Goal: Task Accomplishment & Management: Use online tool/utility

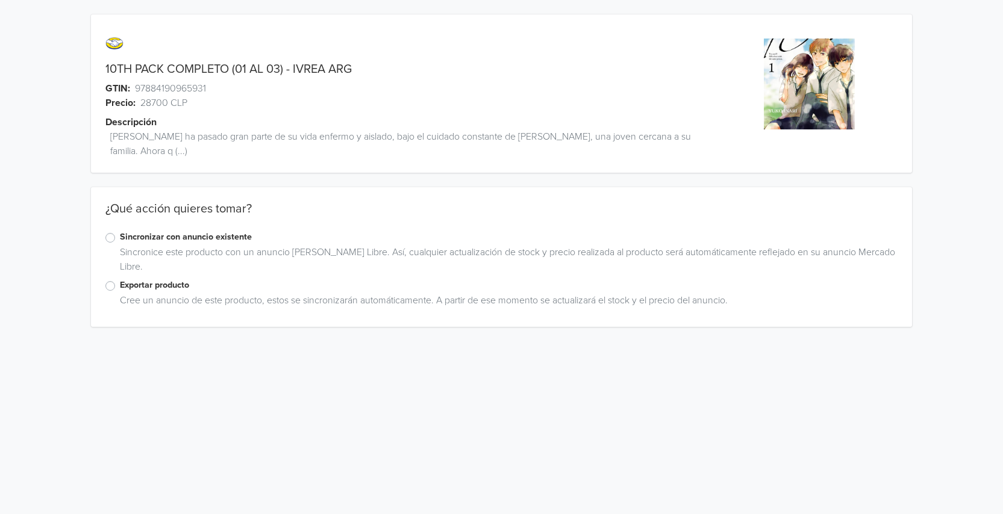
click at [120, 285] on label "Exportar producto" at bounding box center [509, 285] width 778 height 13
click at [0, 0] on input "Exportar producto" at bounding box center [0, 0] width 0 height 0
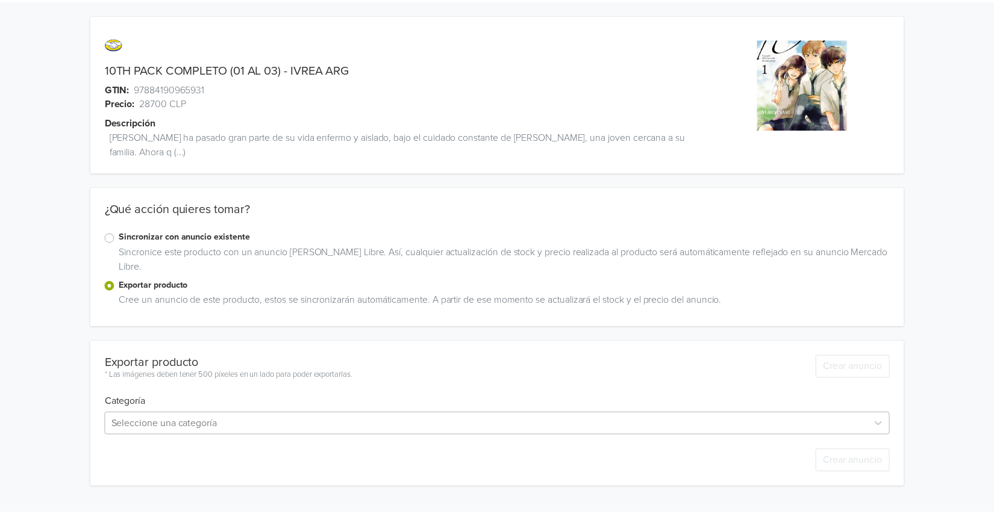
scroll to position [107, 0]
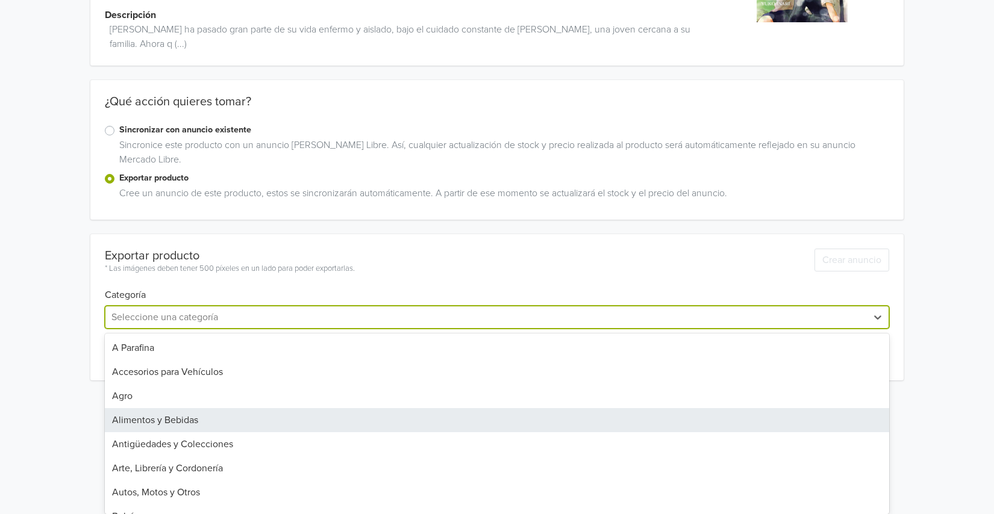
click at [872, 329] on div "45 results available. Use Up and Down to choose options, press Enter to select …" at bounding box center [497, 317] width 784 height 23
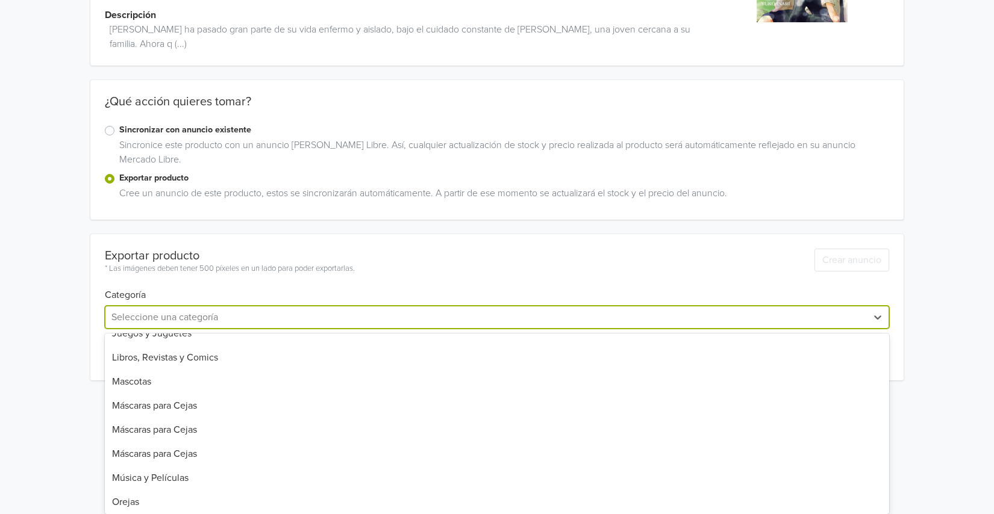
scroll to position [723, 0]
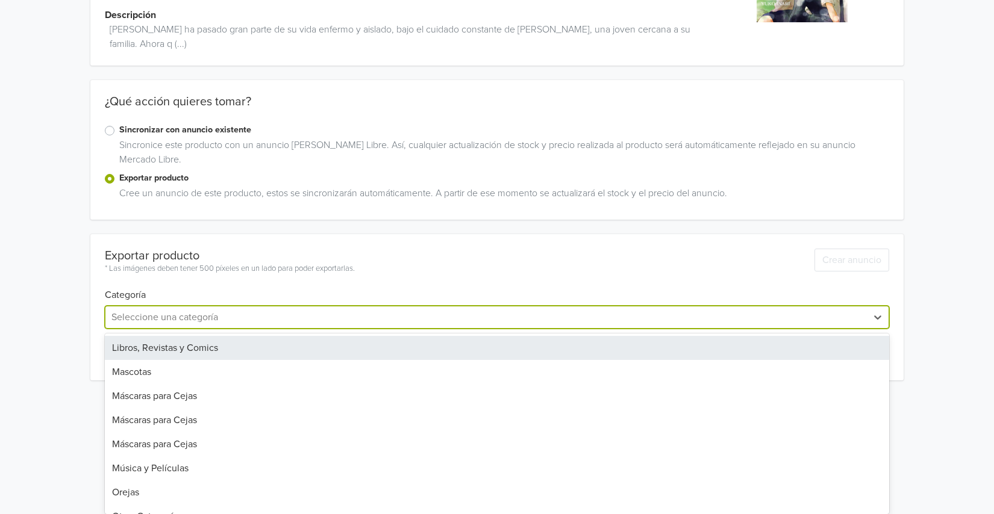
click at [190, 343] on div "Libros, Revistas y Comics" at bounding box center [497, 348] width 784 height 24
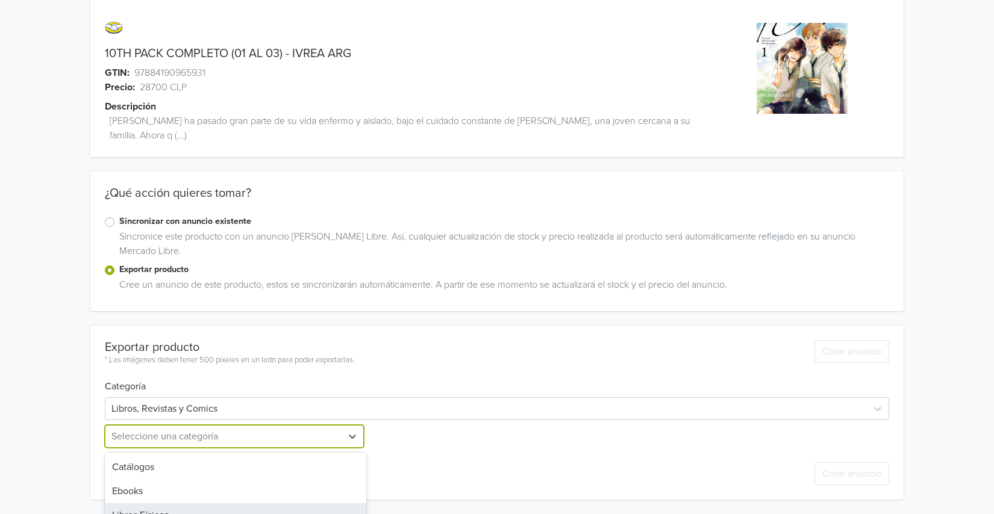
scroll to position [80, 0]
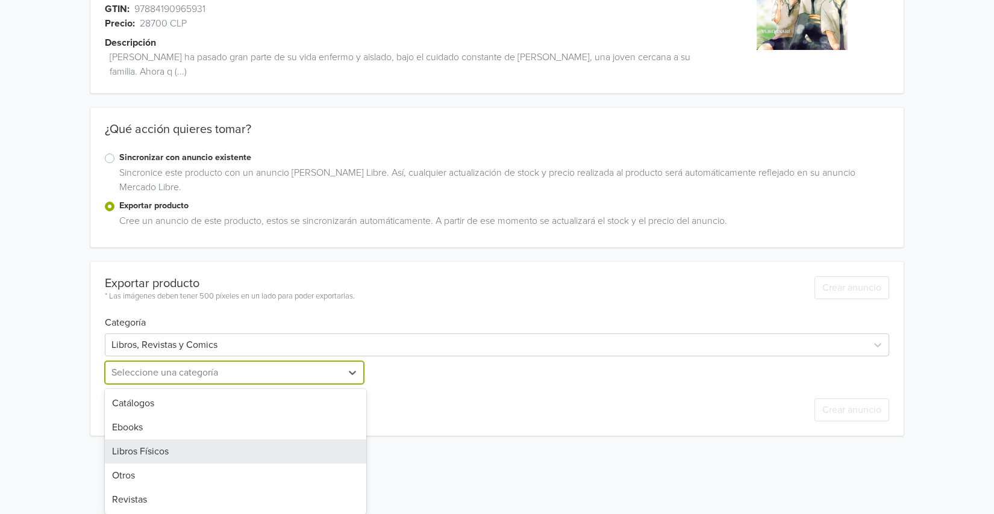
click at [210, 384] on div "5 results available. Use Up and Down to choose options, press Enter to select t…" at bounding box center [235, 372] width 261 height 23
click at [160, 451] on div "Libros Físicos" at bounding box center [235, 452] width 261 height 24
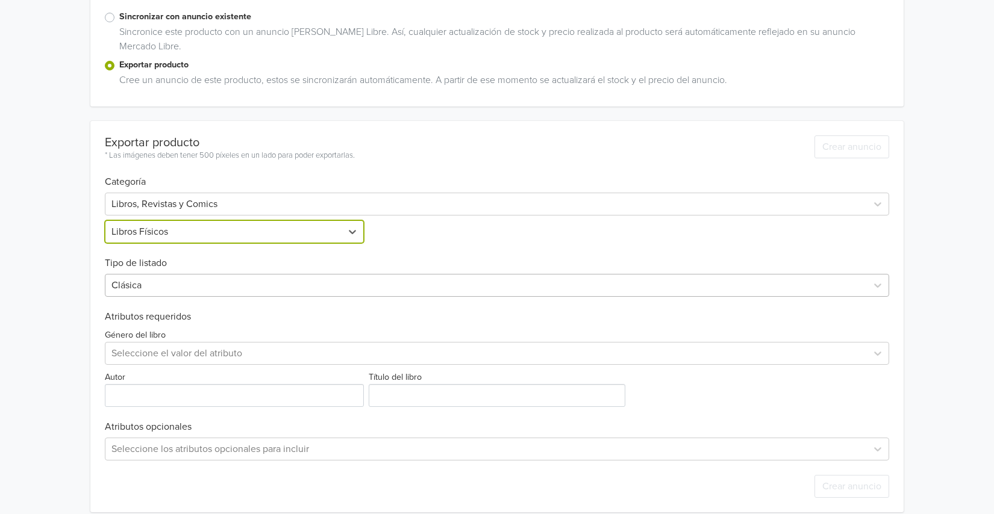
scroll to position [233, 0]
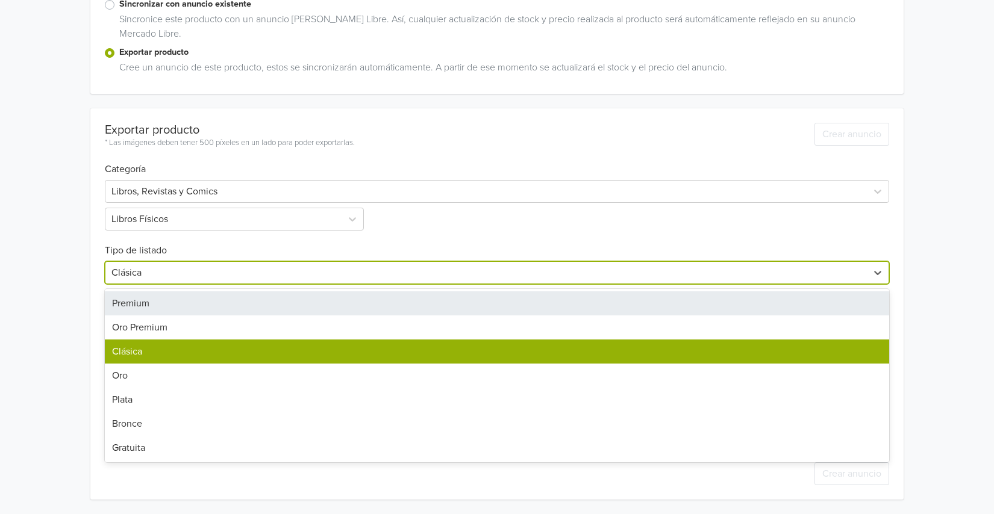
click at [824, 269] on div at bounding box center [485, 272] width 749 height 17
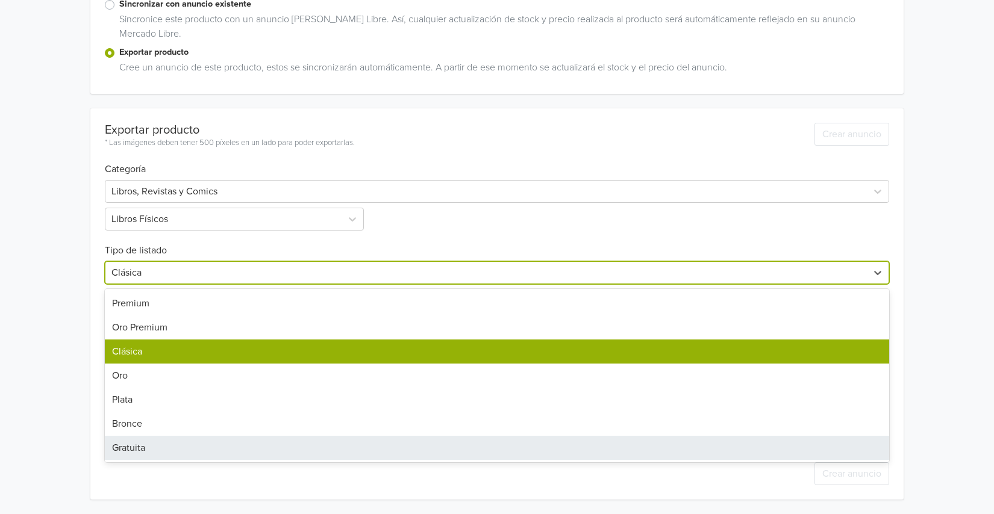
click at [128, 448] on div "Gratuita" at bounding box center [497, 448] width 784 height 24
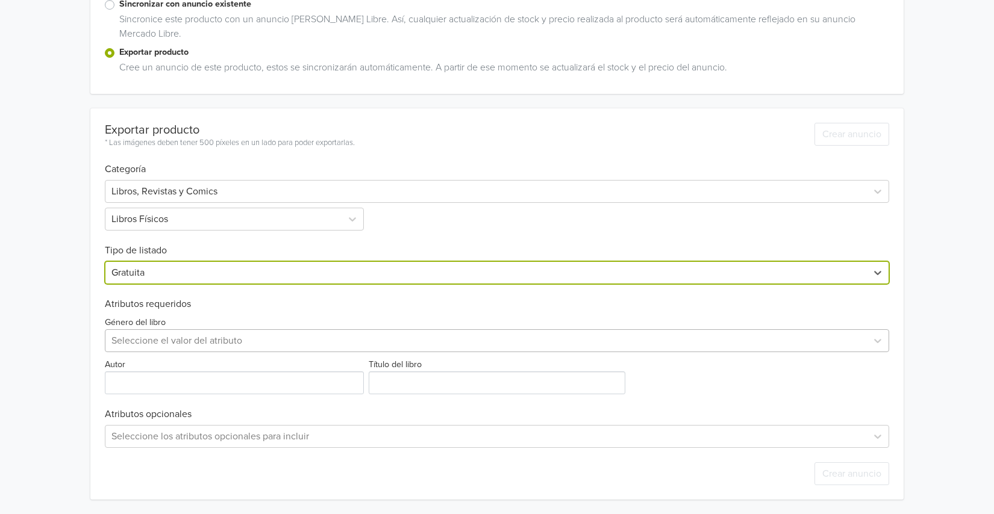
click at [160, 343] on div at bounding box center [485, 341] width 749 height 17
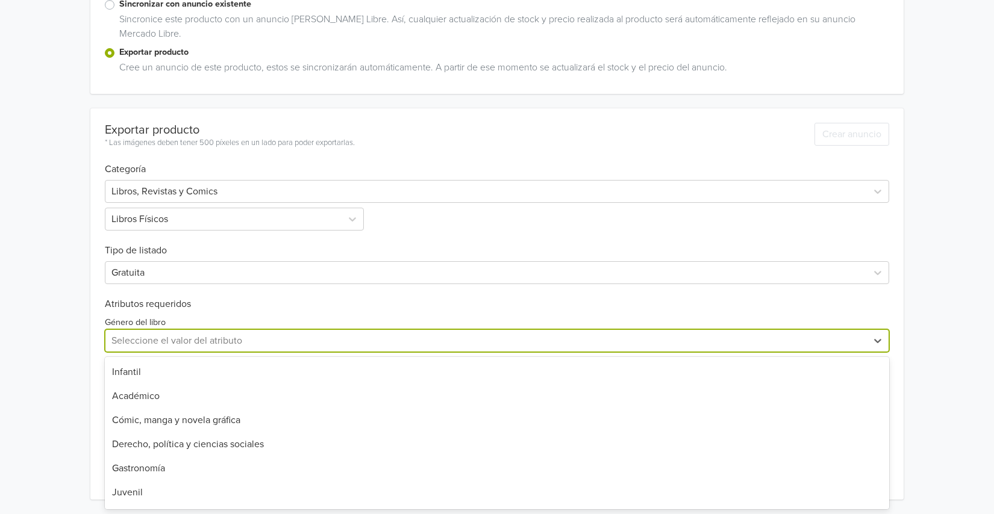
scroll to position [477, 0]
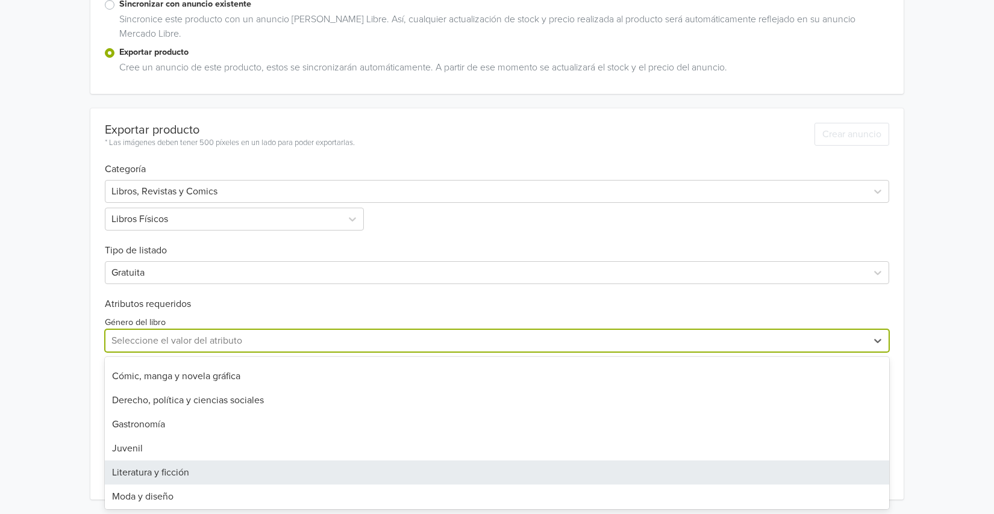
click at [143, 473] on div "Literatura y ficción" at bounding box center [497, 473] width 784 height 24
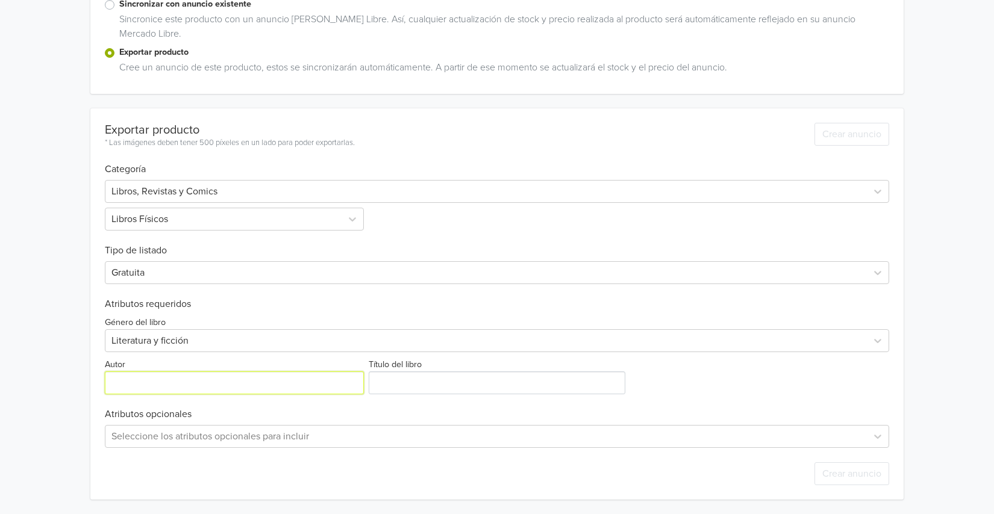
click at [197, 387] on input "Autor" at bounding box center [234, 383] width 259 height 23
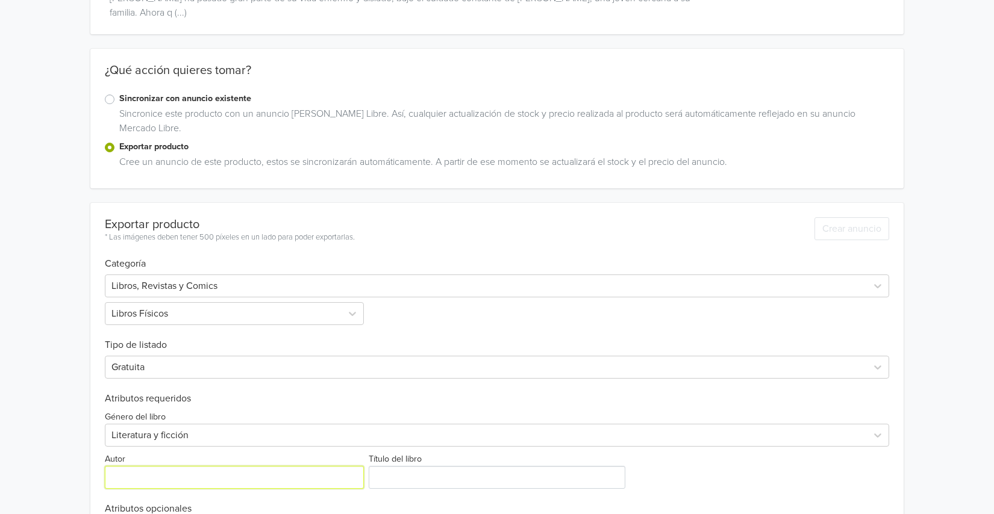
scroll to position [233, 0]
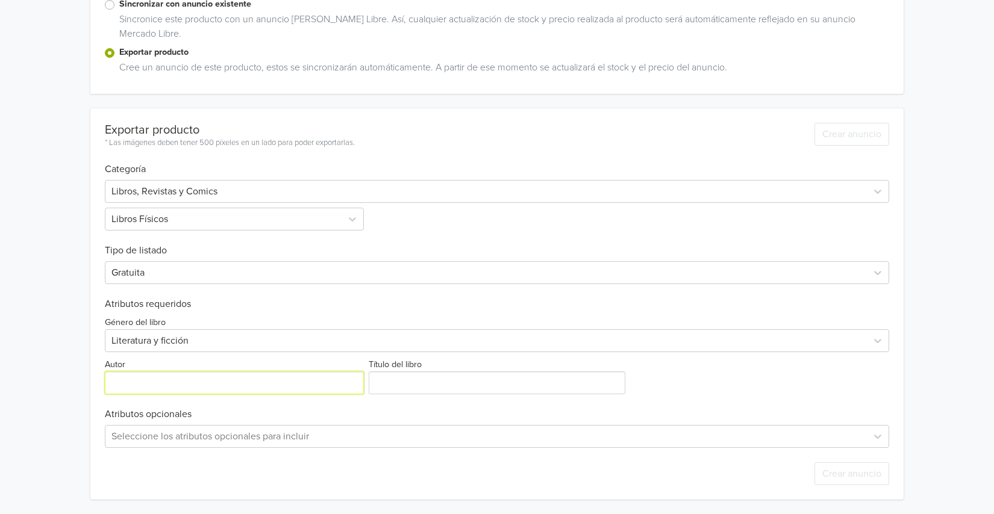
click at [174, 383] on input "Autor" at bounding box center [234, 383] width 259 height 23
type input "IVREA ARG"
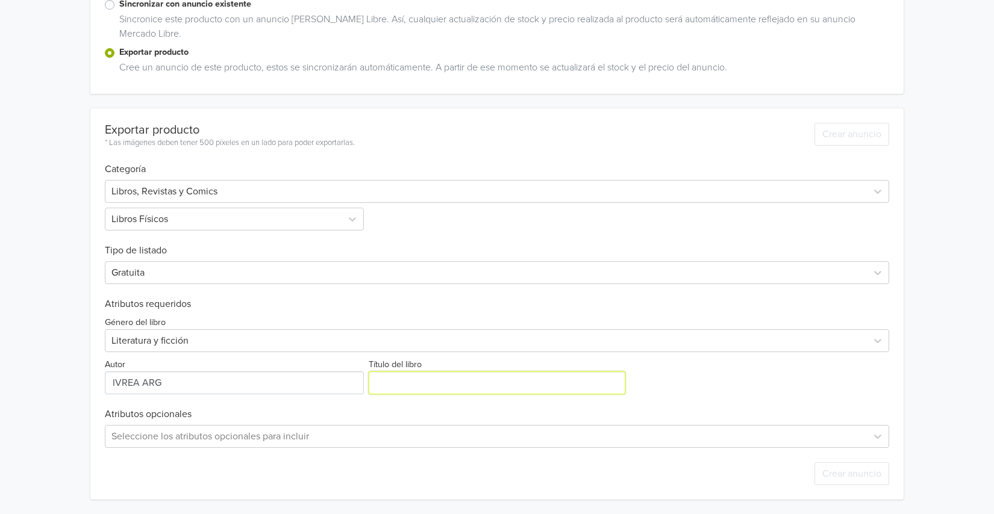
click at [437, 380] on input "Título del libro" at bounding box center [497, 383] width 257 height 23
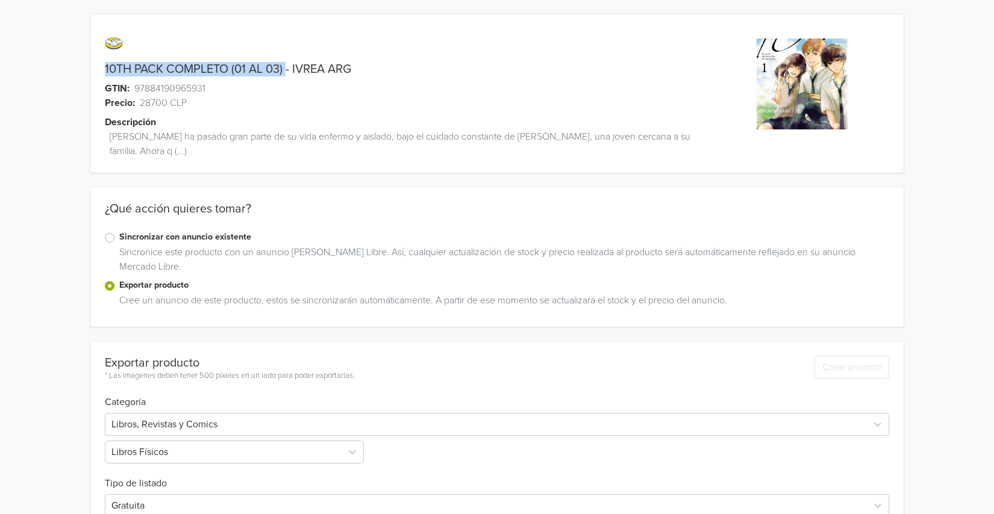
drag, startPoint x: 287, startPoint y: 69, endPoint x: 87, endPoint y: 63, distance: 199.5
click at [87, 63] on div "10TH PACK COMPLETO (01 AL 03) - IVREA ARG GTIN: 97884190965931 Precio: 28700 CL…" at bounding box center [497, 374] width 976 height 748
click at [351, 67] on link "10TH PACK COMPLETO (01 AL 03) - IVREA ARG" at bounding box center [228, 69] width 246 height 14
drag, startPoint x: 358, startPoint y: 66, endPoint x: 98, endPoint y: 70, distance: 259.7
click at [98, 70] on div "10TH PACK COMPLETO (01 AL 03) - IVREA ARG" at bounding box center [395, 69] width 610 height 14
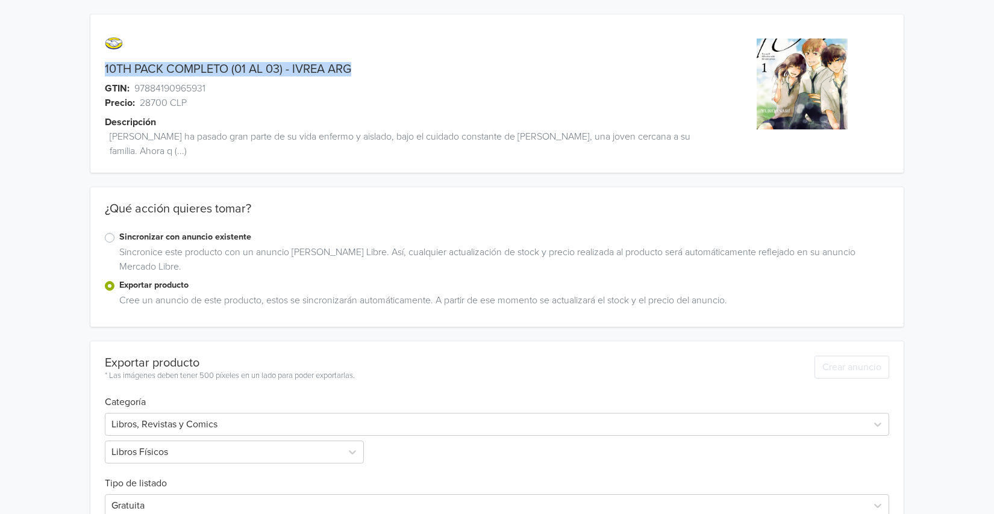
copy link "10TH PACK COMPLETO (01 AL 03) - IVREA ARG"
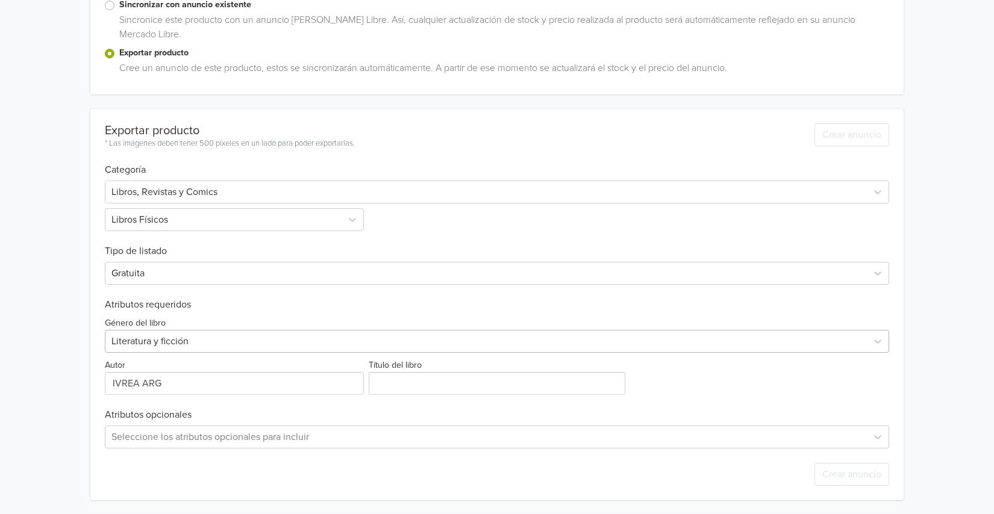
scroll to position [233, 0]
click at [410, 381] on input "Título del libro" at bounding box center [497, 383] width 257 height 23
paste input "10TH PACK COMPLETO (01 AL 03) - IVREA ARG"
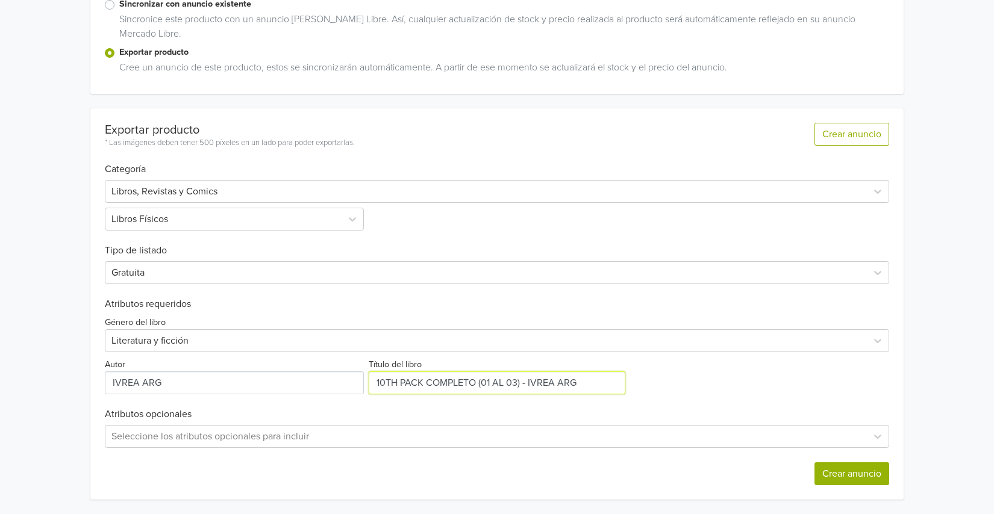
type input "10TH PACK COMPLETO (01 AL 03) - IVREA ARG"
click at [851, 477] on button "Crear anuncio" at bounding box center [852, 474] width 75 height 23
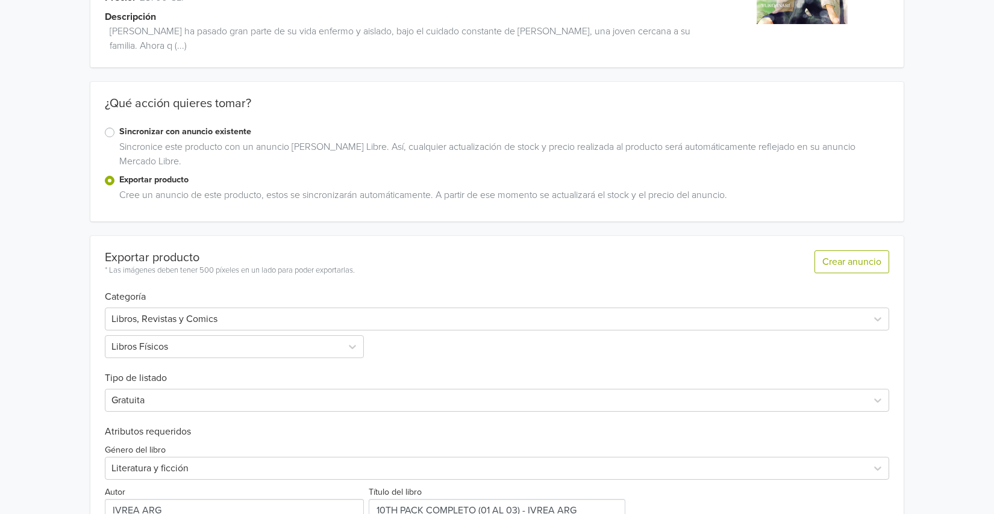
scroll to position [278, 0]
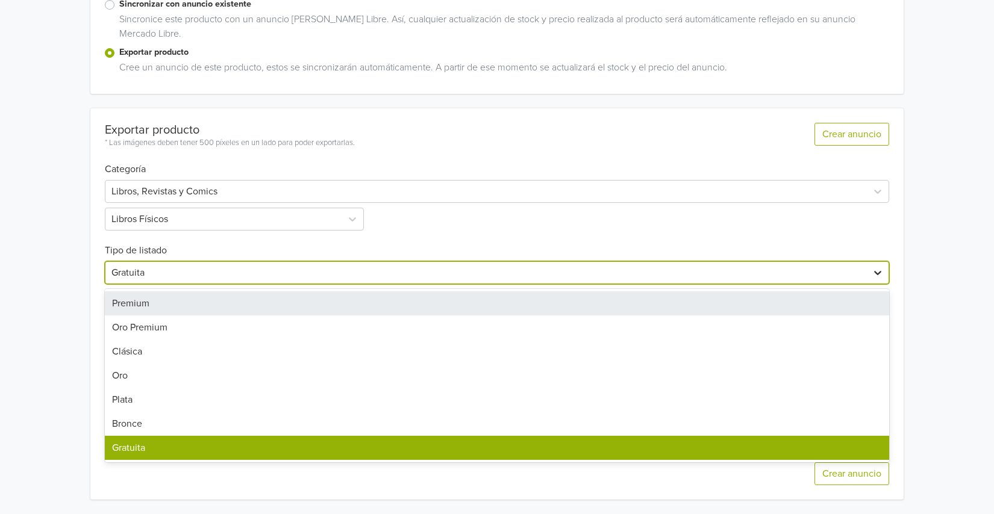
click at [877, 274] on icon at bounding box center [877, 273] width 7 height 4
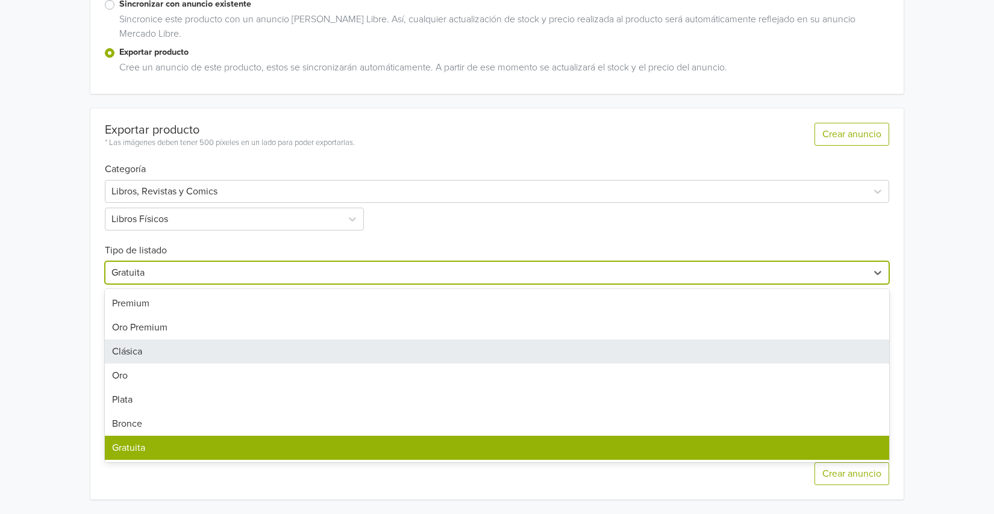
click at [122, 355] on div "Clásica" at bounding box center [497, 352] width 784 height 24
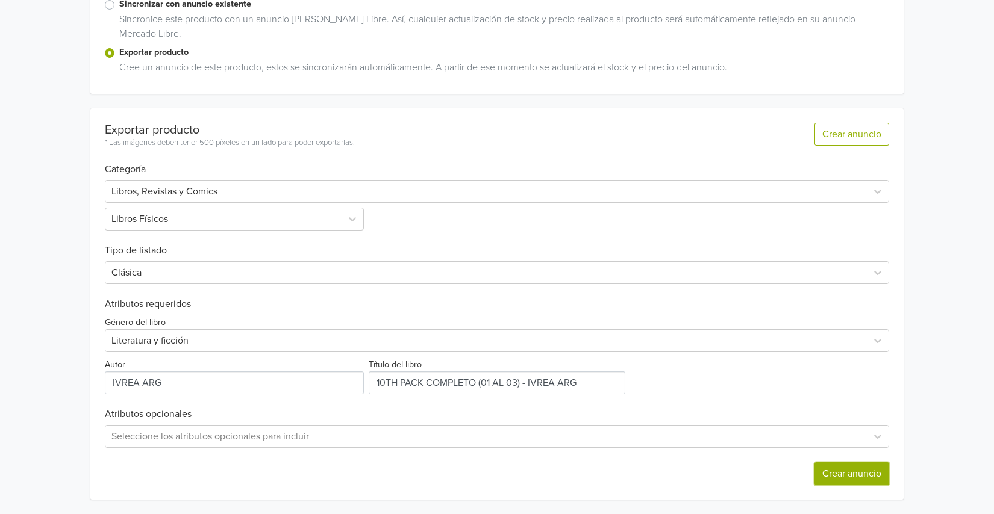
click at [869, 472] on button "Crear anuncio" at bounding box center [852, 474] width 75 height 23
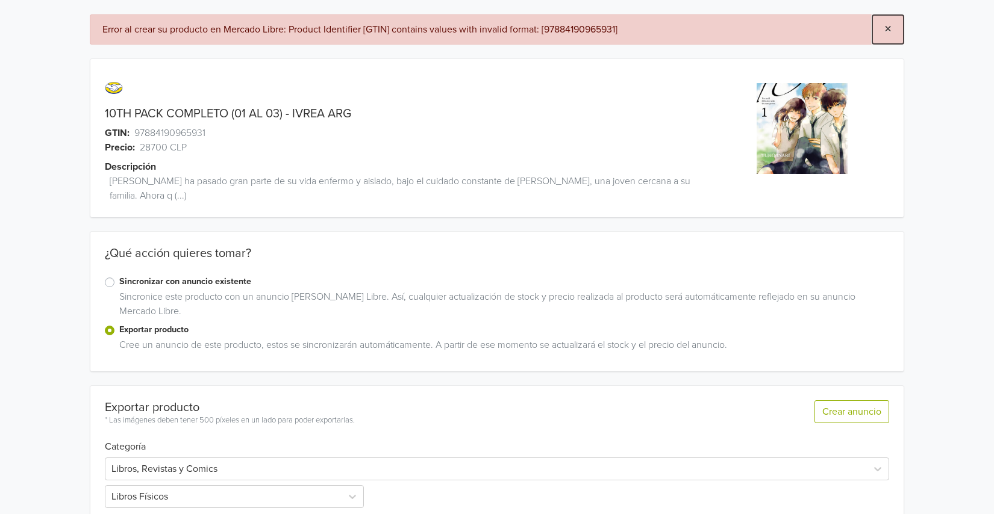
click at [886, 31] on span "×" at bounding box center [887, 28] width 7 height 17
